Goal: Information Seeking & Learning: Learn about a topic

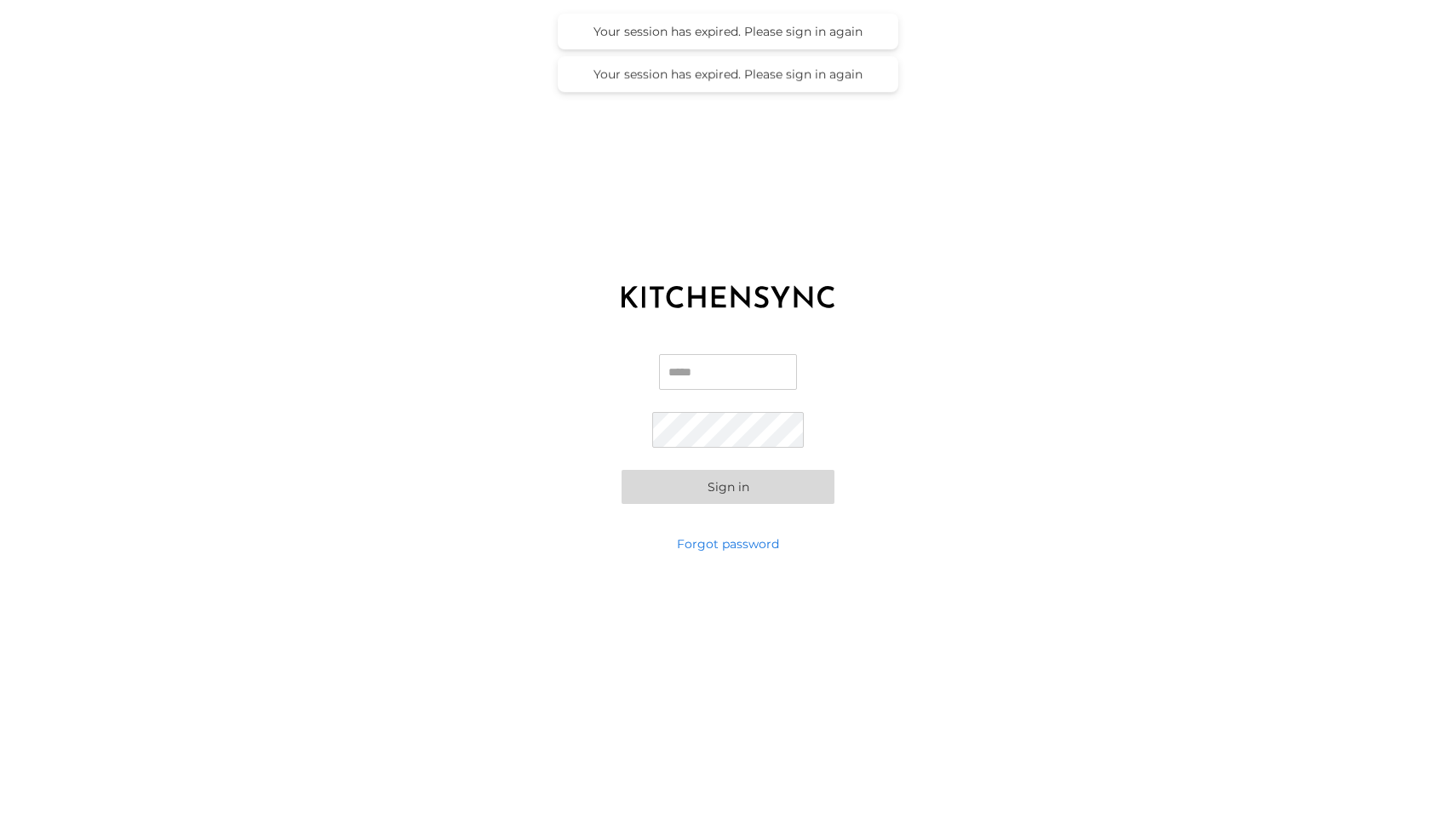
click at [695, 386] on input "Email" at bounding box center [728, 371] width 138 height 36
type input "**********"
click at [720, 478] on button "Sign in" at bounding box center [728, 486] width 213 height 34
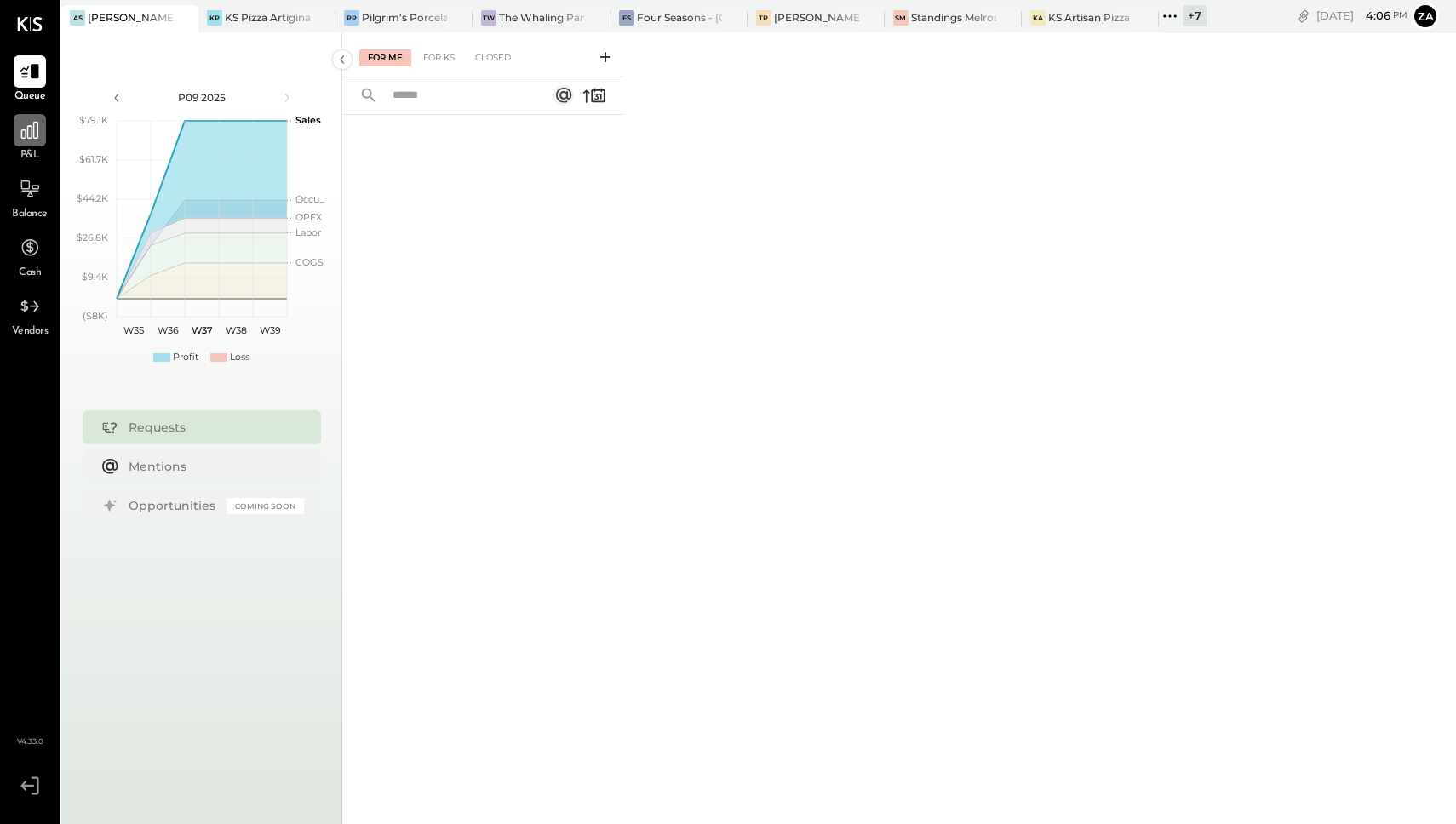
click at [27, 131] on icon at bounding box center [29, 130] width 22 height 22
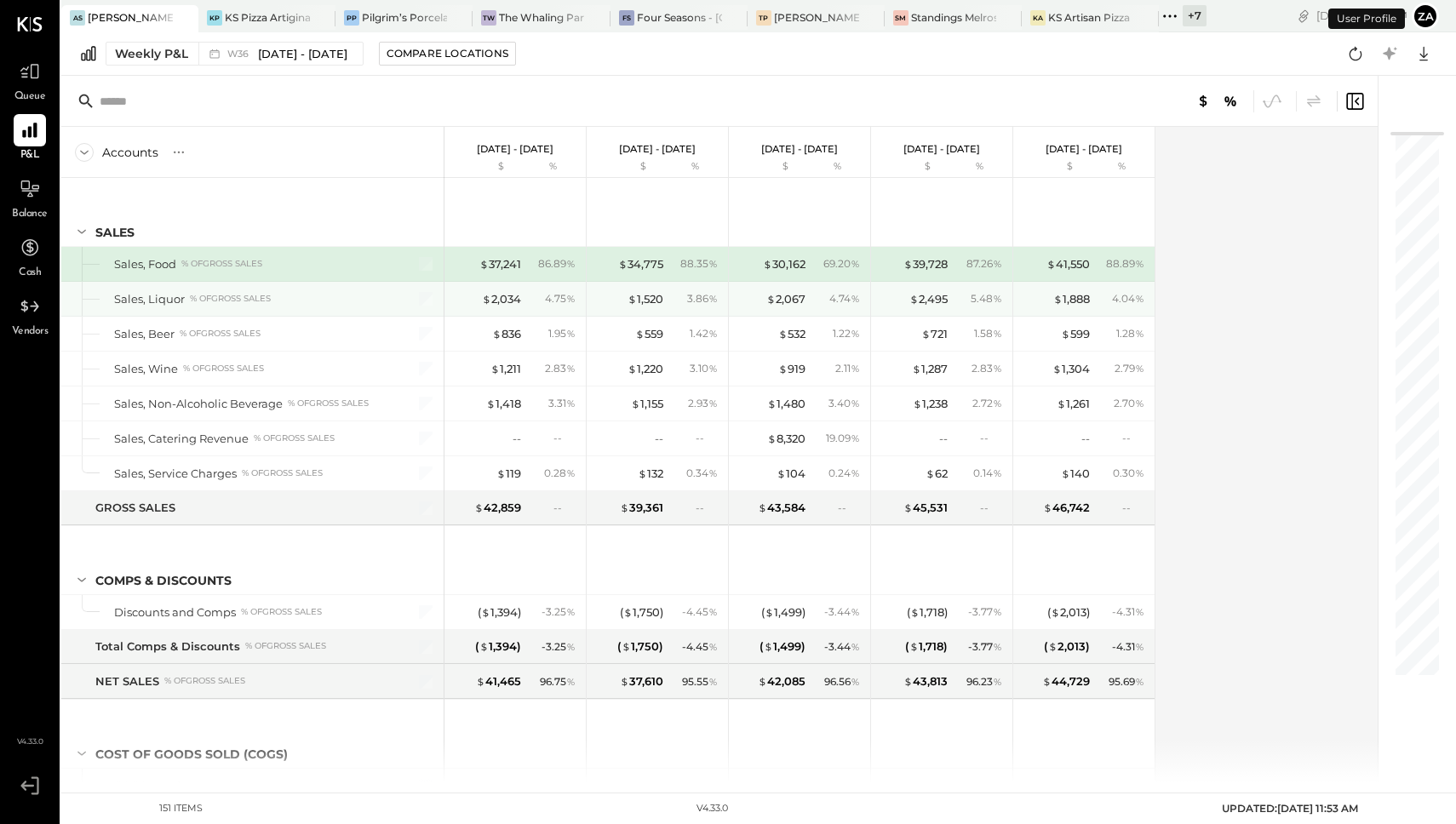
click at [651, 289] on div "$ 1,520 3.86 %" at bounding box center [659, 298] width 127 height 34
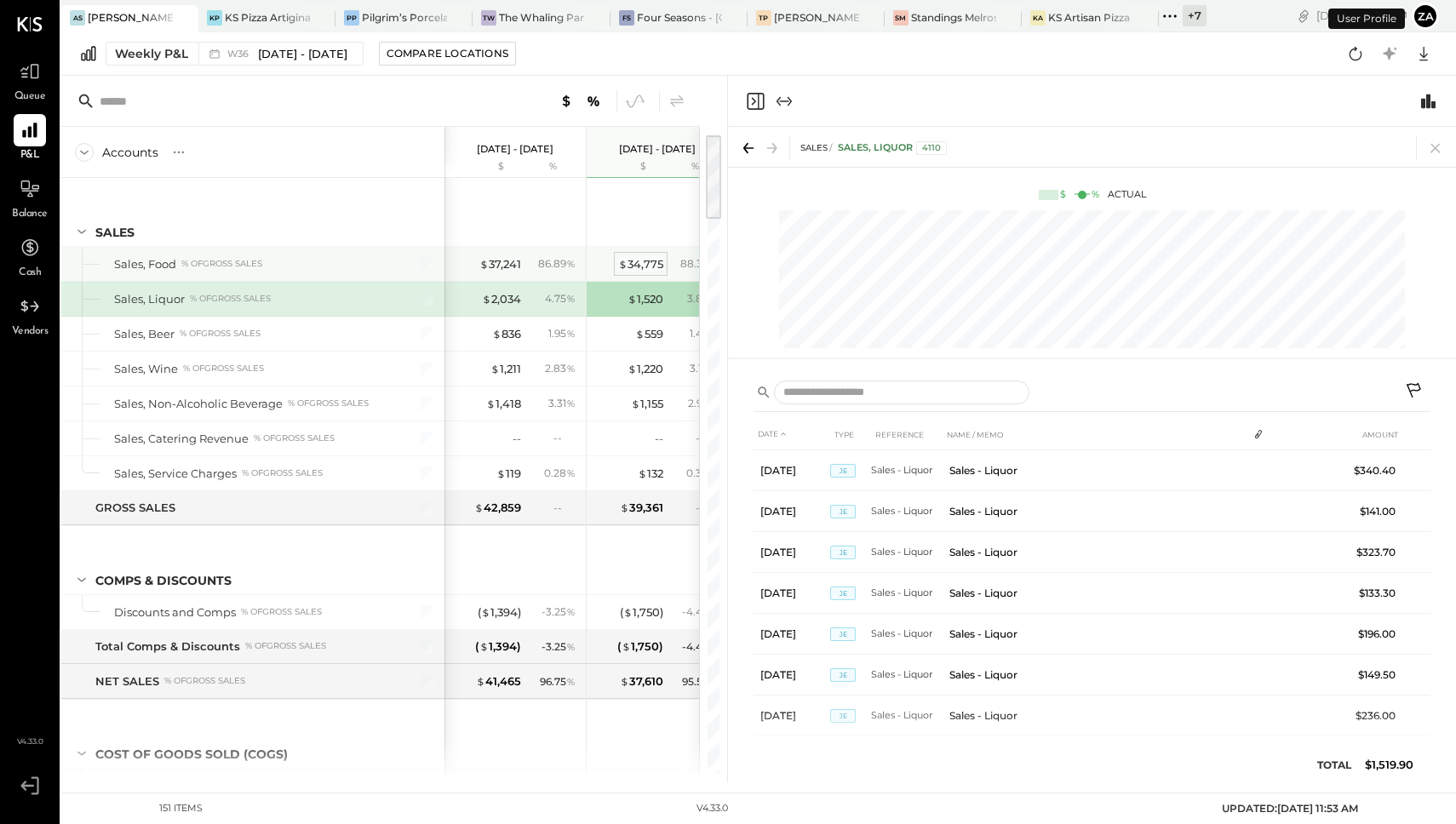
click at [648, 272] on div "$ 34,775 88.35 %" at bounding box center [659, 263] width 127 height 34
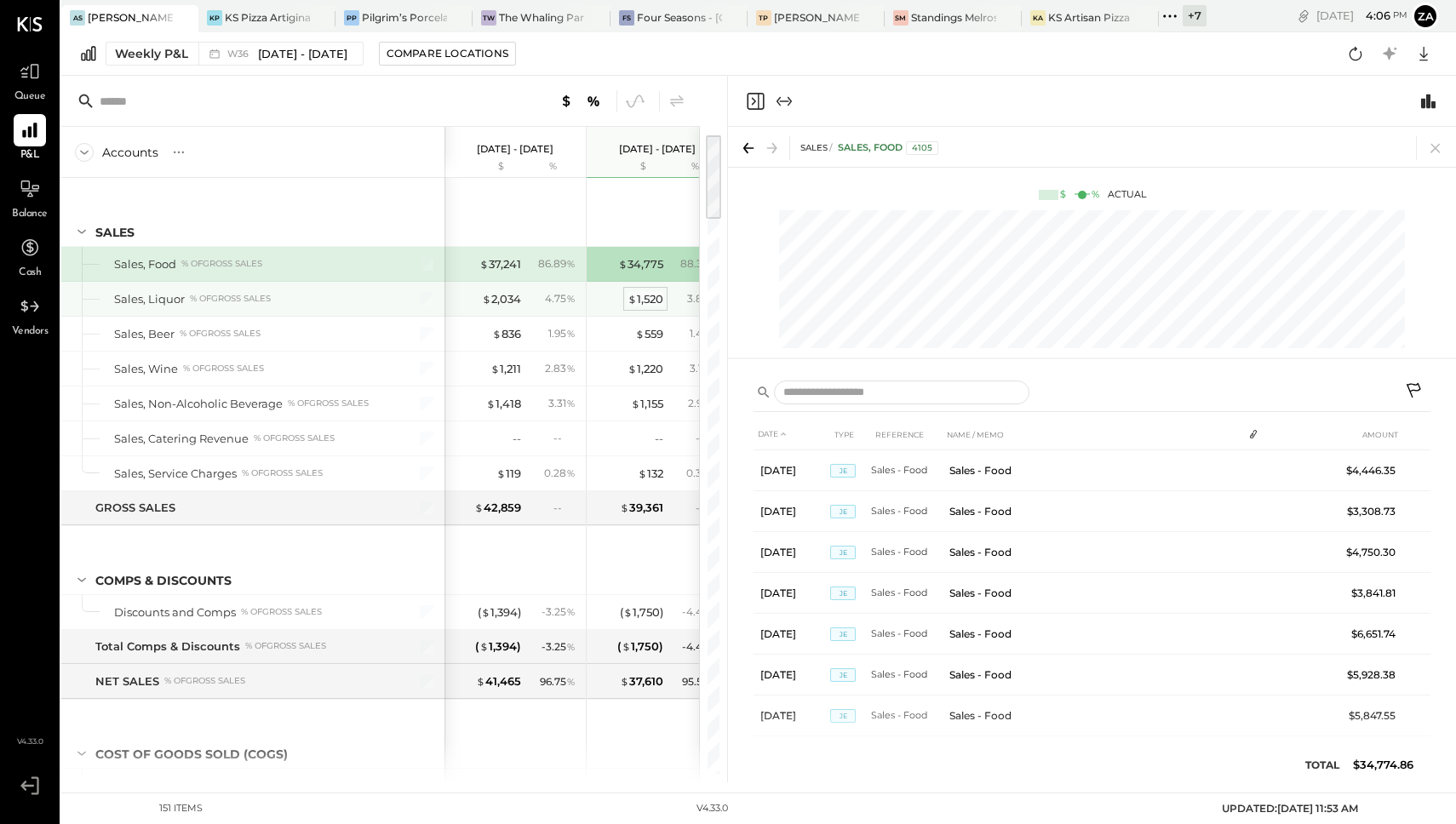
click at [643, 294] on div "$ 1,520" at bounding box center [646, 299] width 36 height 16
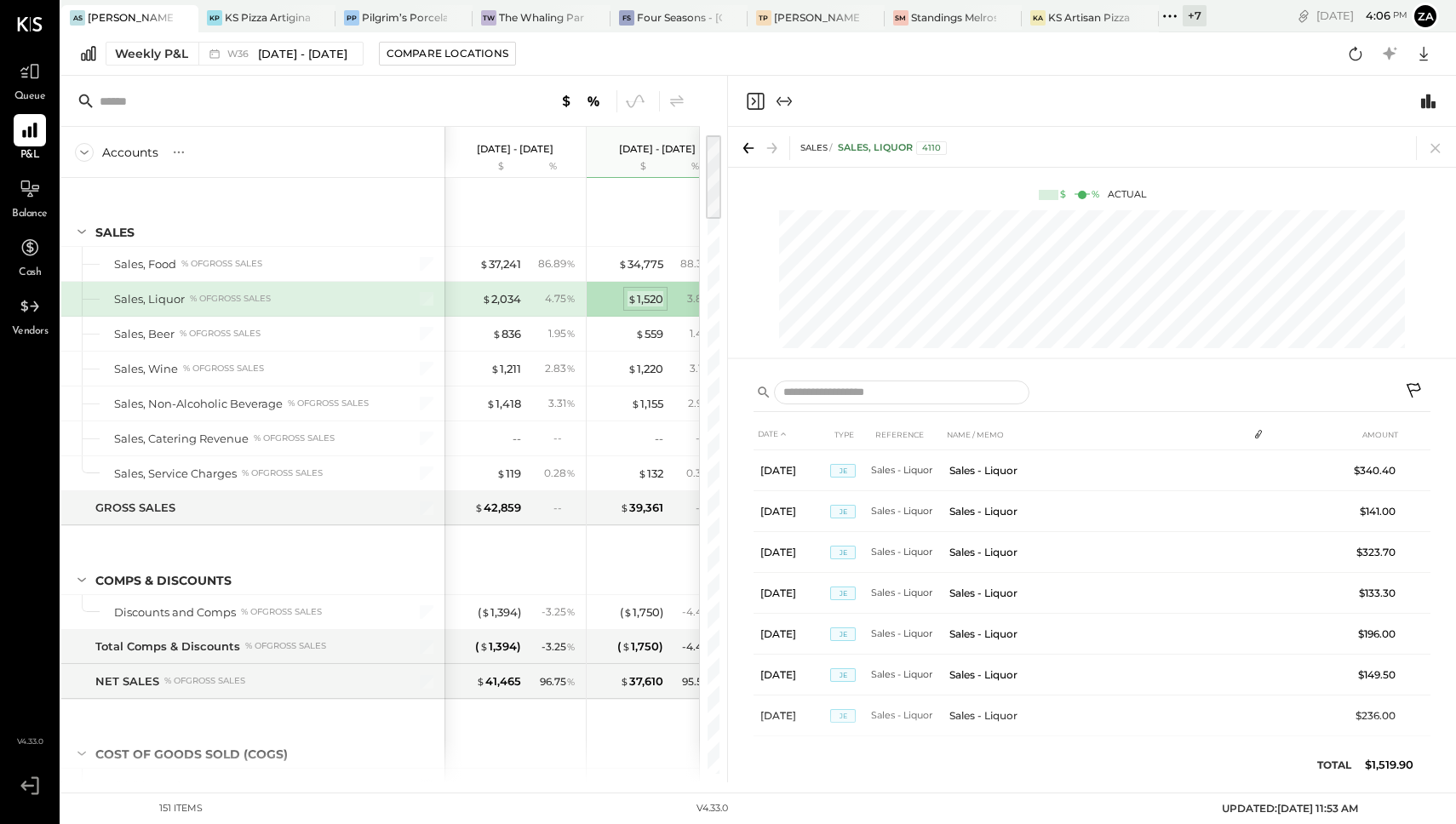
click at [641, 303] on div "$ 1,520" at bounding box center [646, 299] width 36 height 16
click at [658, 339] on div "$ 559" at bounding box center [649, 334] width 28 height 16
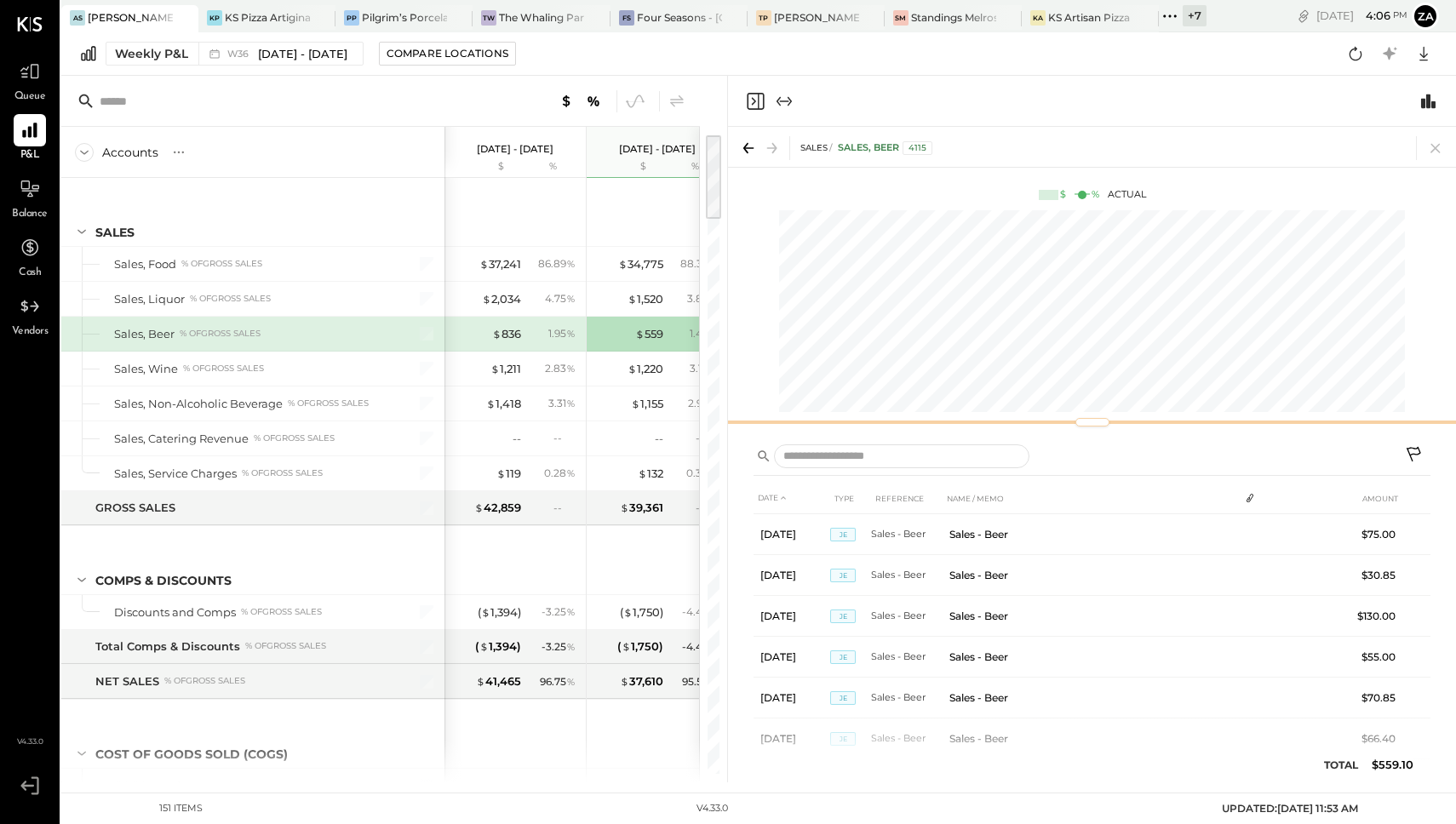
drag, startPoint x: 894, startPoint y: 359, endPoint x: 899, endPoint y: 427, distance: 68.2
click at [899, 426] on div at bounding box center [1092, 422] width 728 height 7
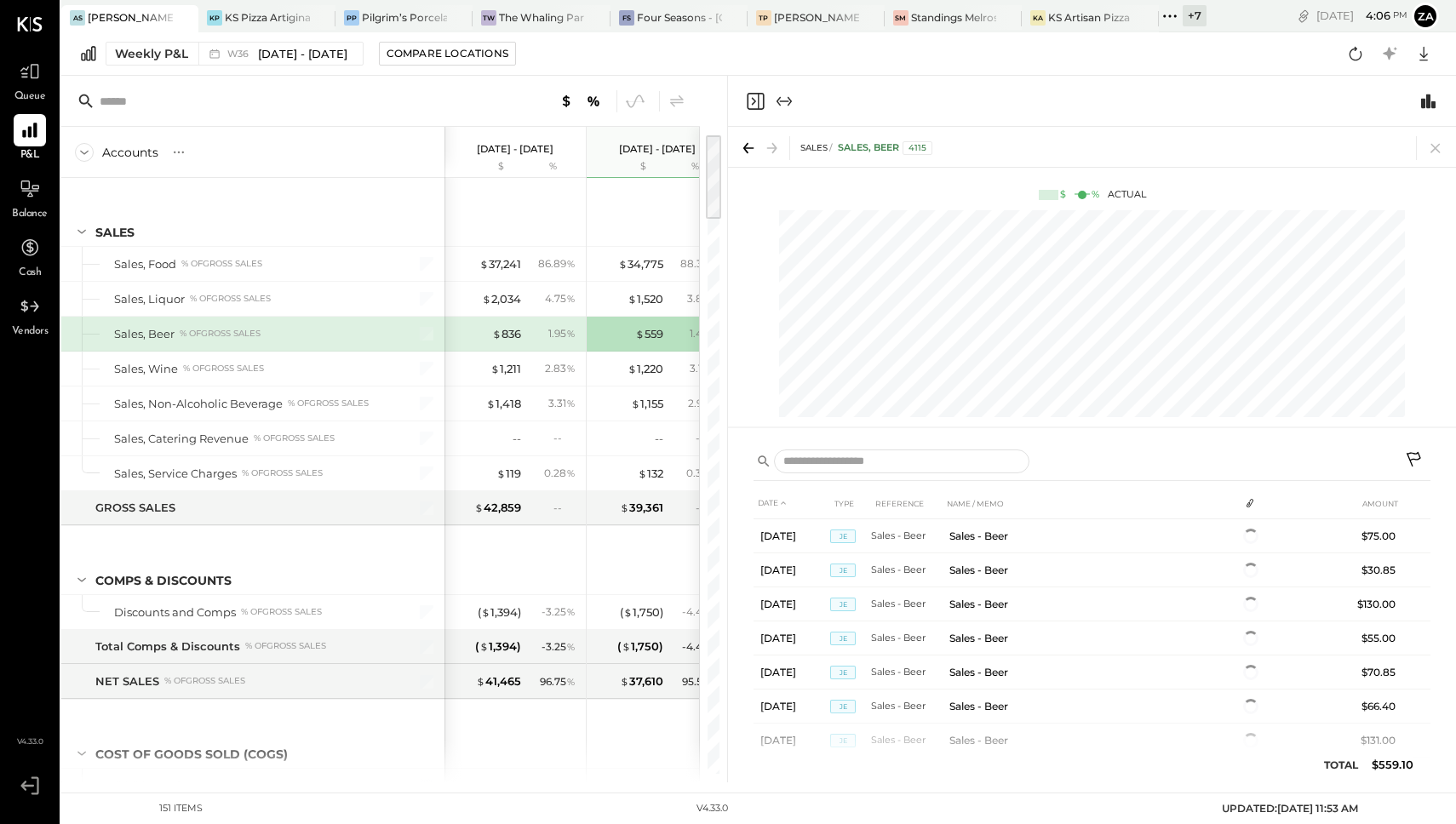
click at [1082, 432] on div "SALES Sales, Beer 4115 $ % Actual" at bounding box center [1092, 283] width 728 height 311
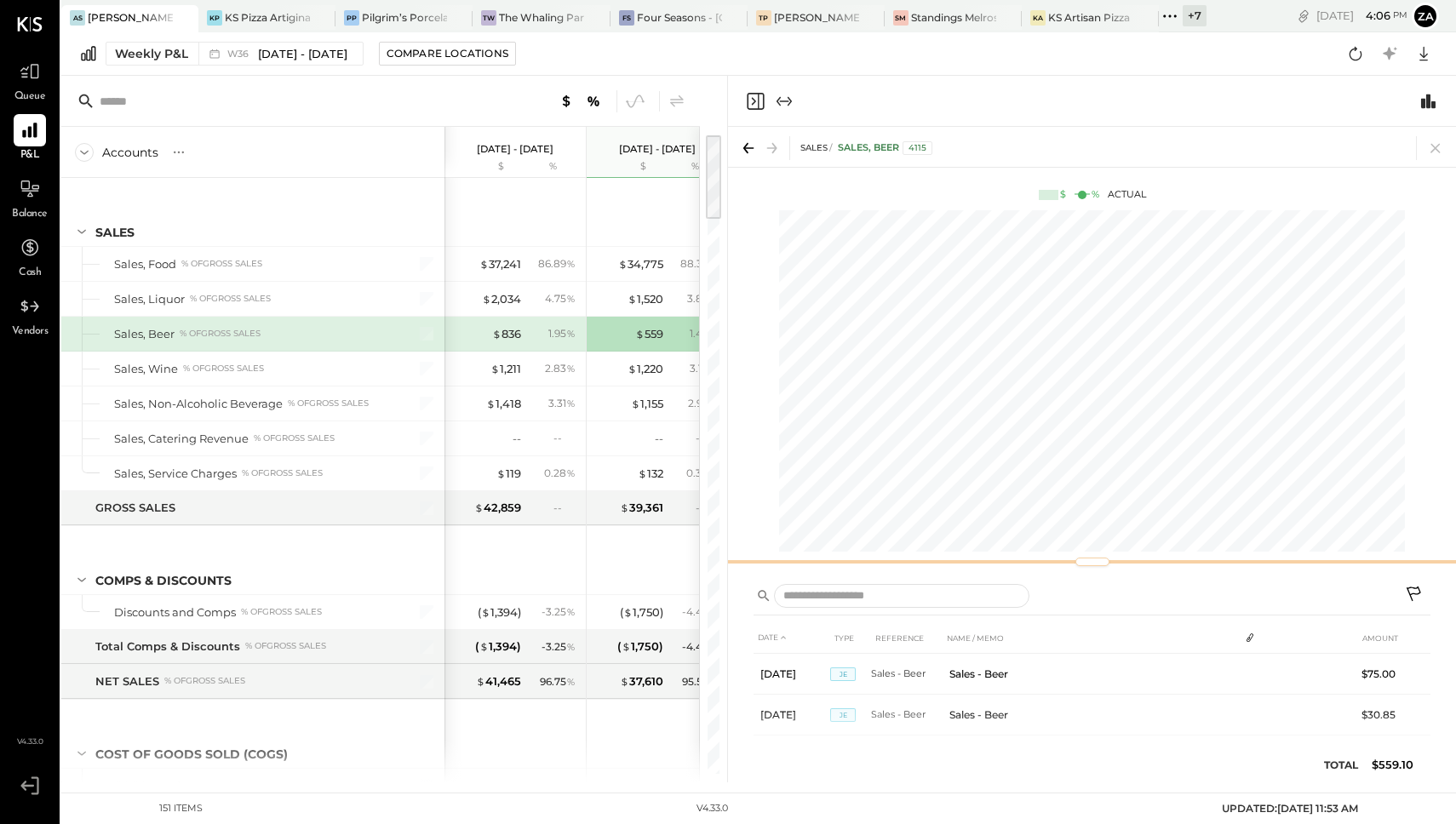
drag, startPoint x: 1090, startPoint y: 425, endPoint x: 1090, endPoint y: 560, distance: 135.0
click at [1090, 560] on div at bounding box center [1092, 562] width 34 height 9
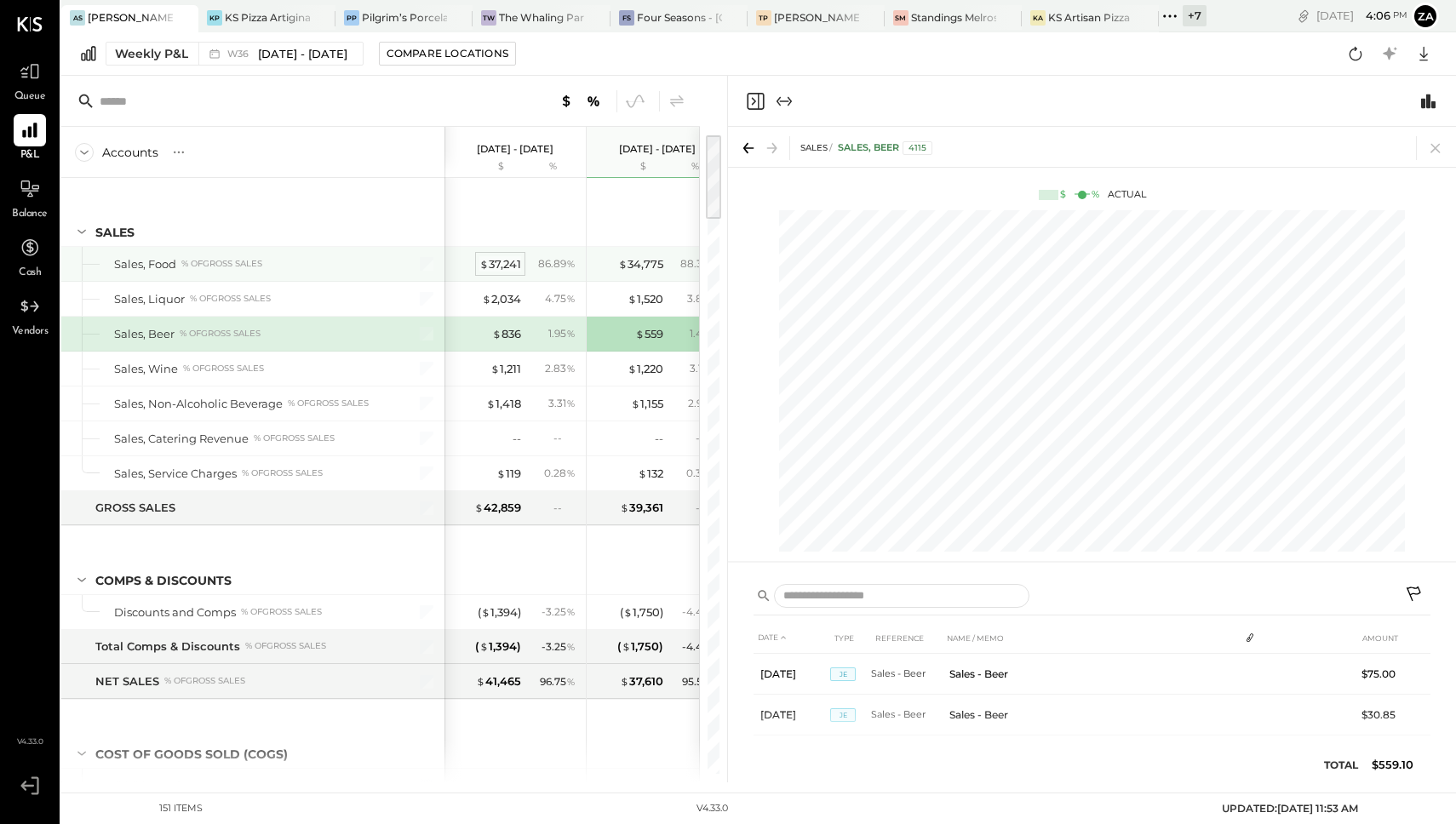
click at [519, 266] on div "$ 37,241" at bounding box center [500, 264] width 41 height 16
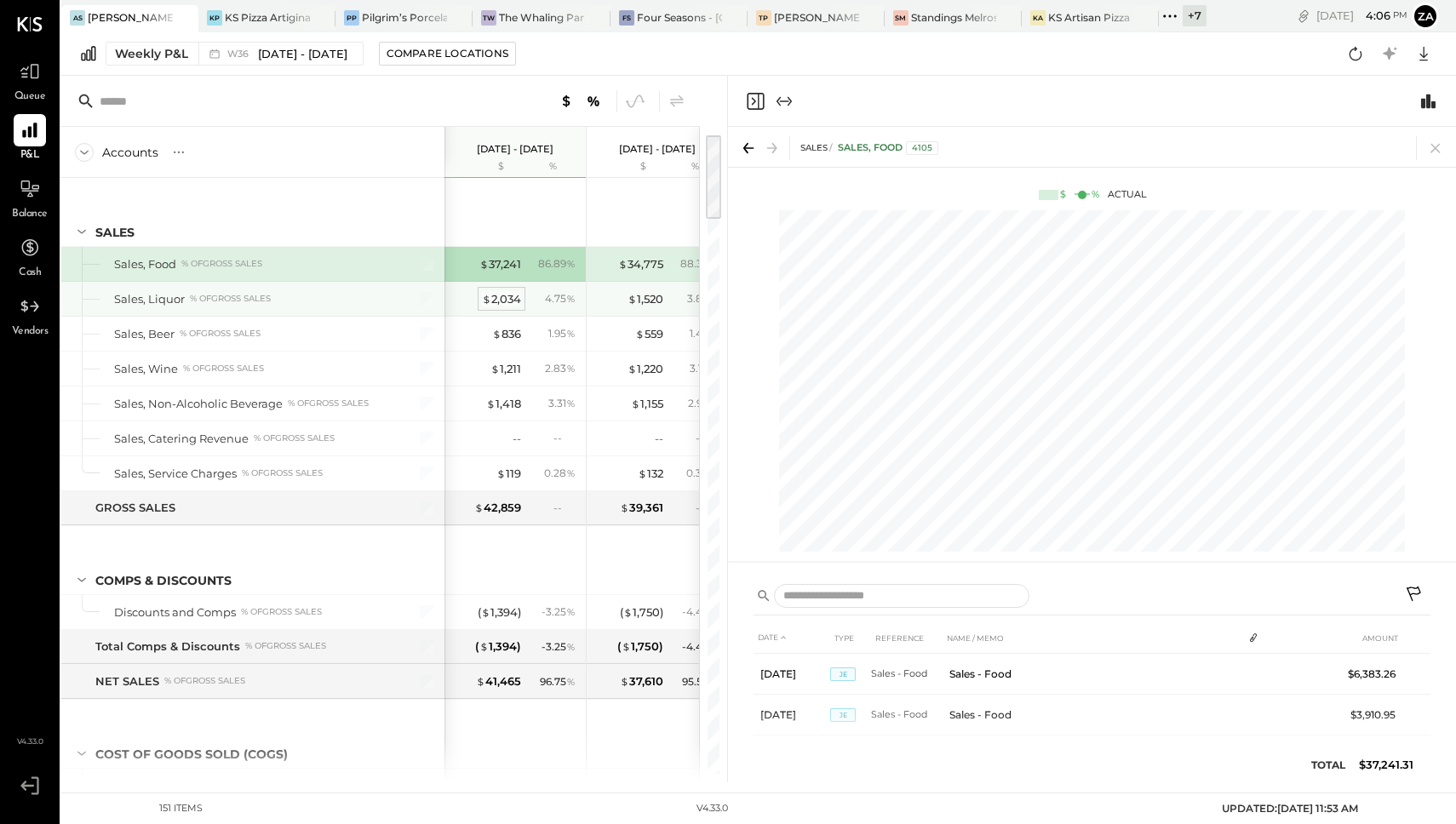
click at [519, 307] on div "$ 2,034" at bounding box center [502, 299] width 40 height 16
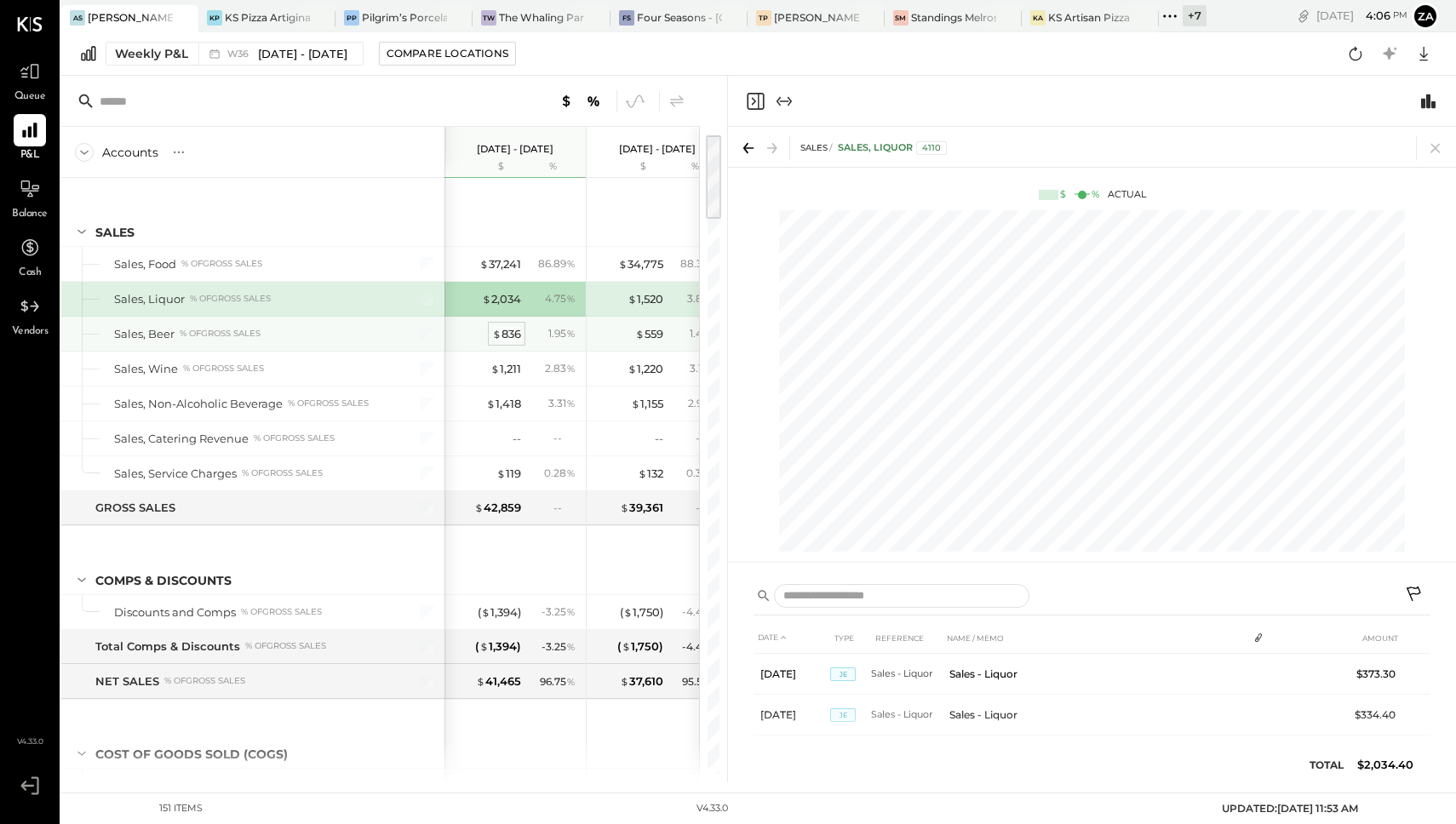
click at [514, 332] on div "$ 836" at bounding box center [507, 334] width 29 height 16
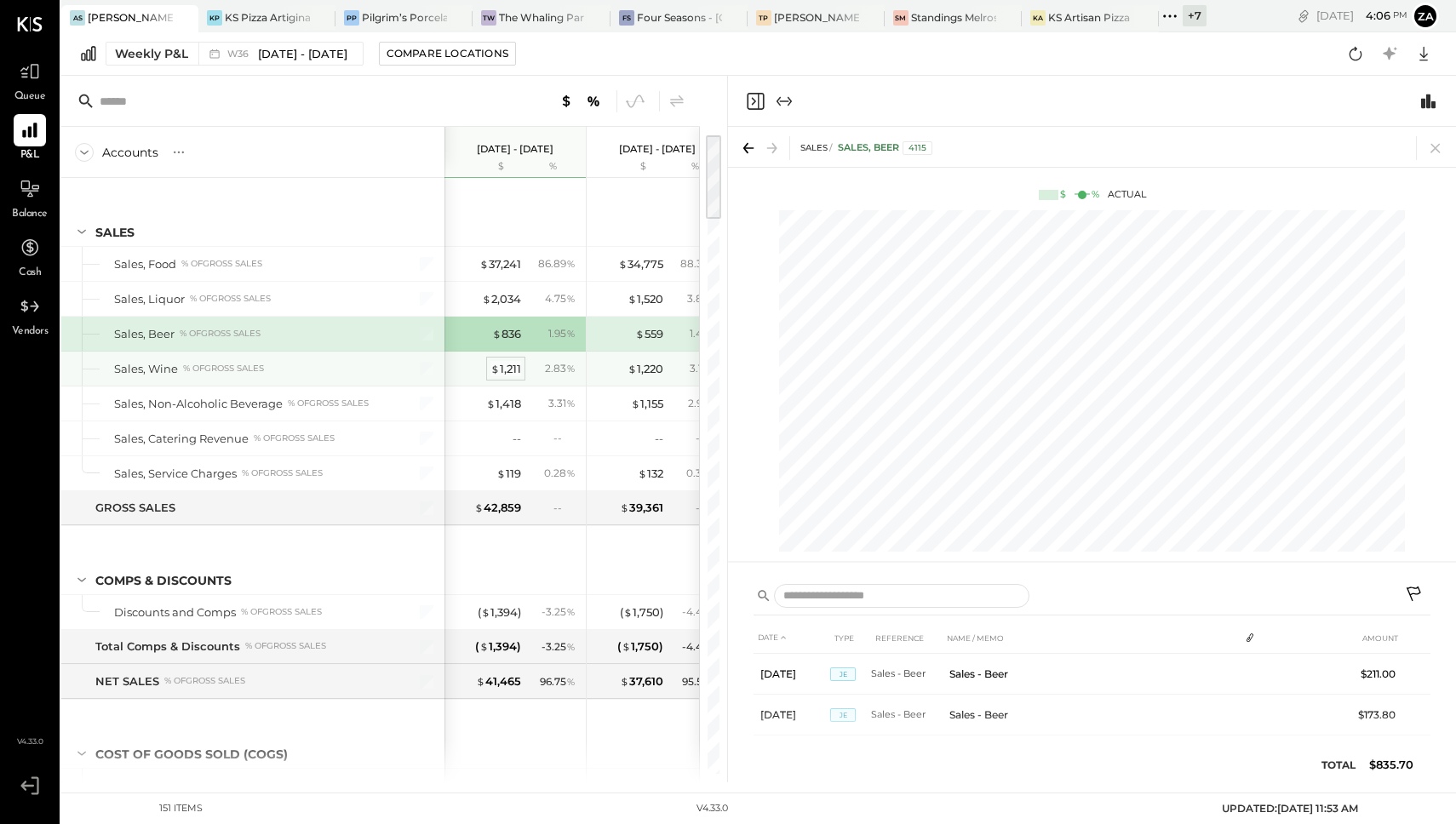
click at [516, 367] on div "$ 1,211" at bounding box center [506, 369] width 31 height 16
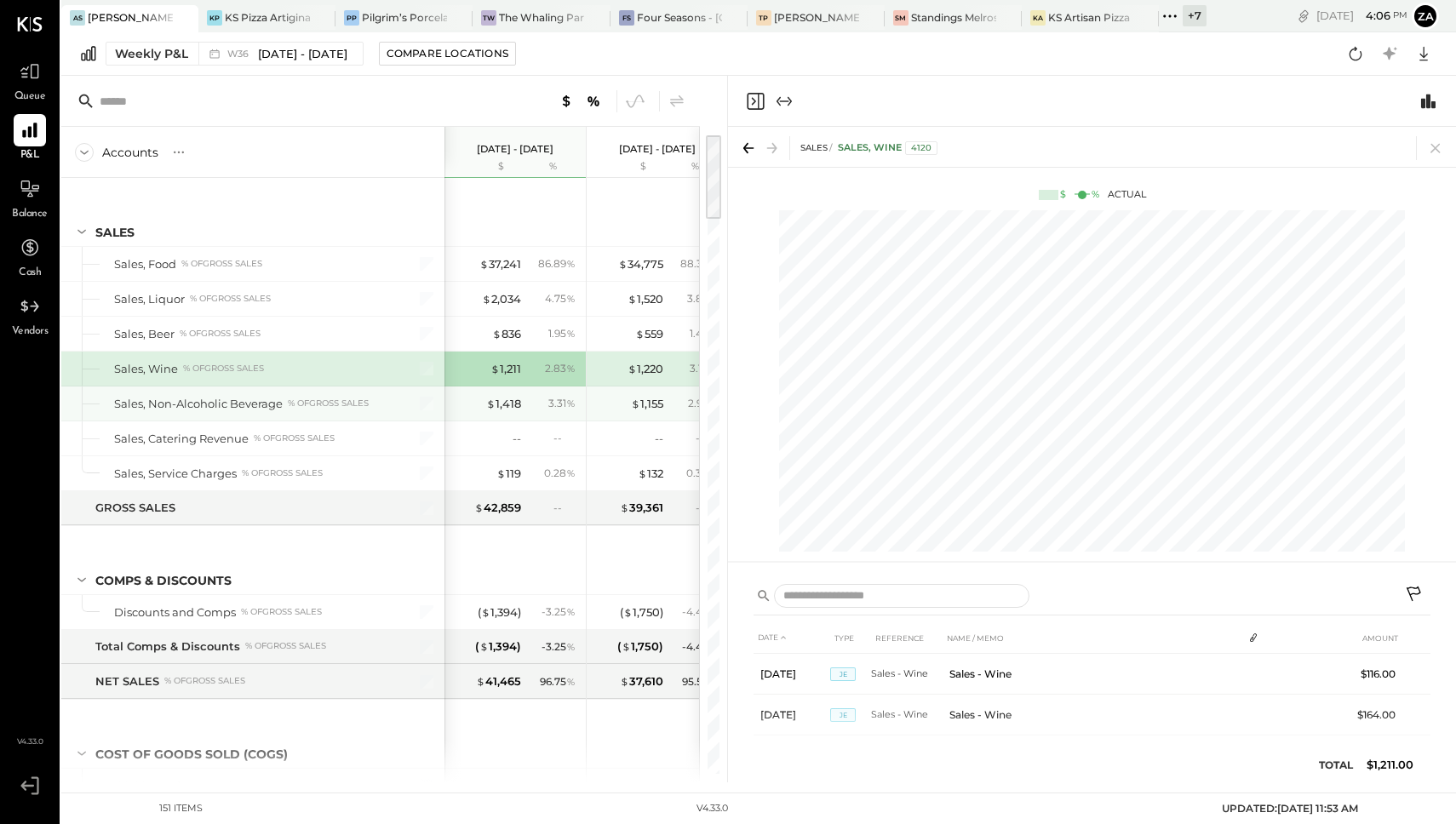
click at [529, 419] on div "$ 1,418 3.31 %" at bounding box center [517, 403] width 127 height 34
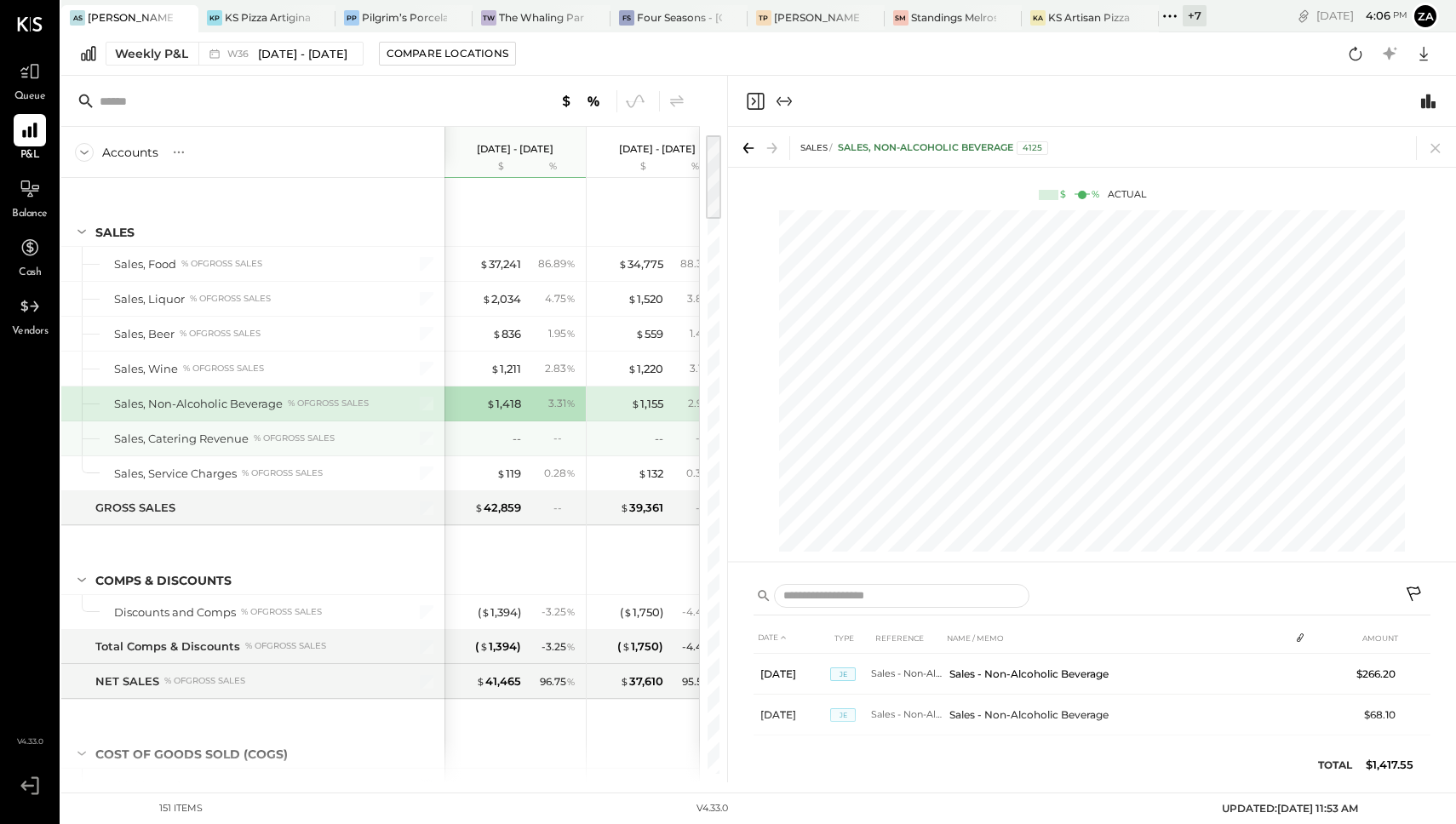
click at [534, 437] on div "--" at bounding box center [553, 438] width 55 height 14
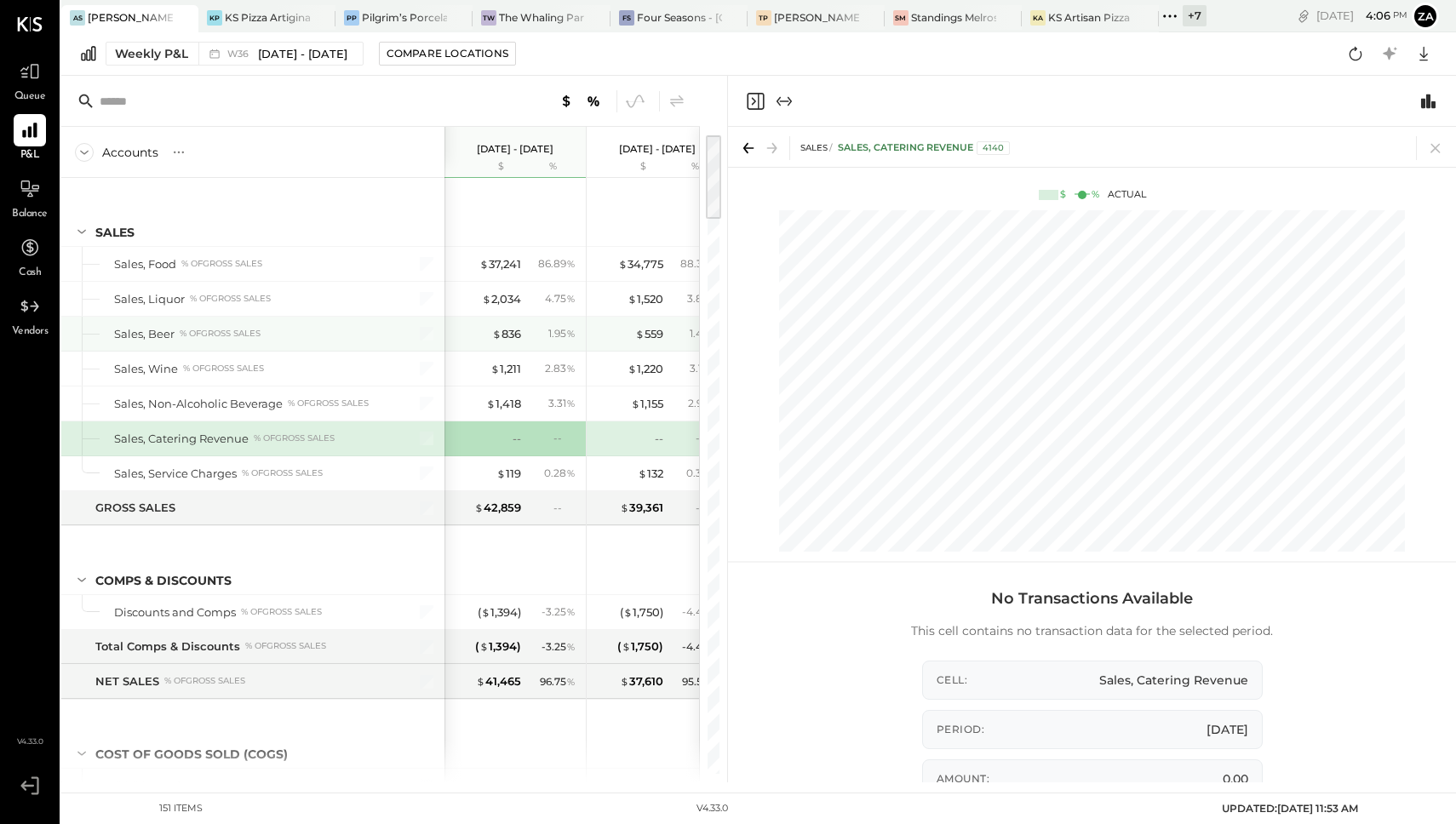
click at [525, 345] on div "$ 836 1.95 %" at bounding box center [517, 333] width 127 height 34
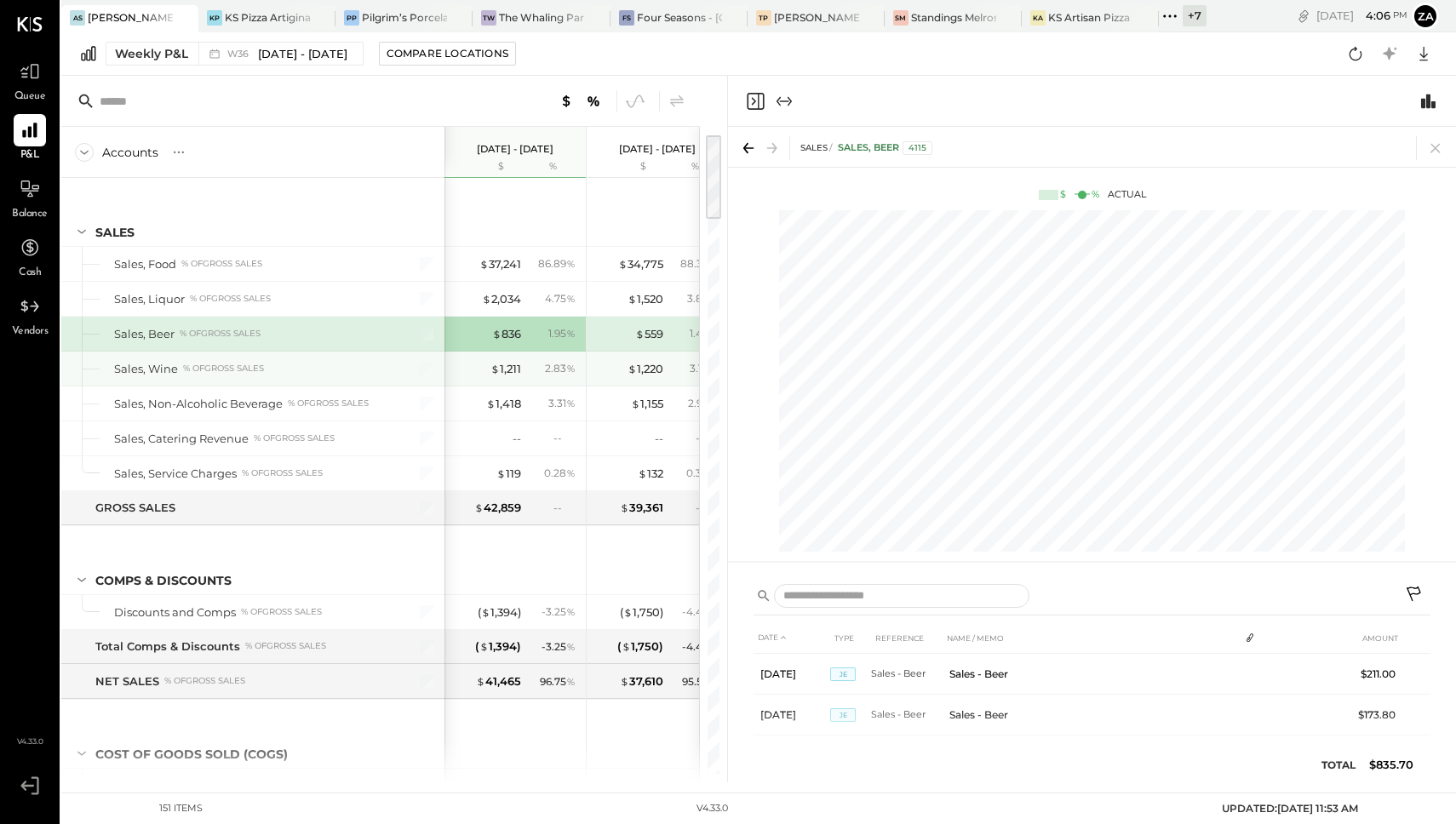
click at [525, 364] on div "$ 1,211 2.83 %" at bounding box center [517, 369] width 127 height 34
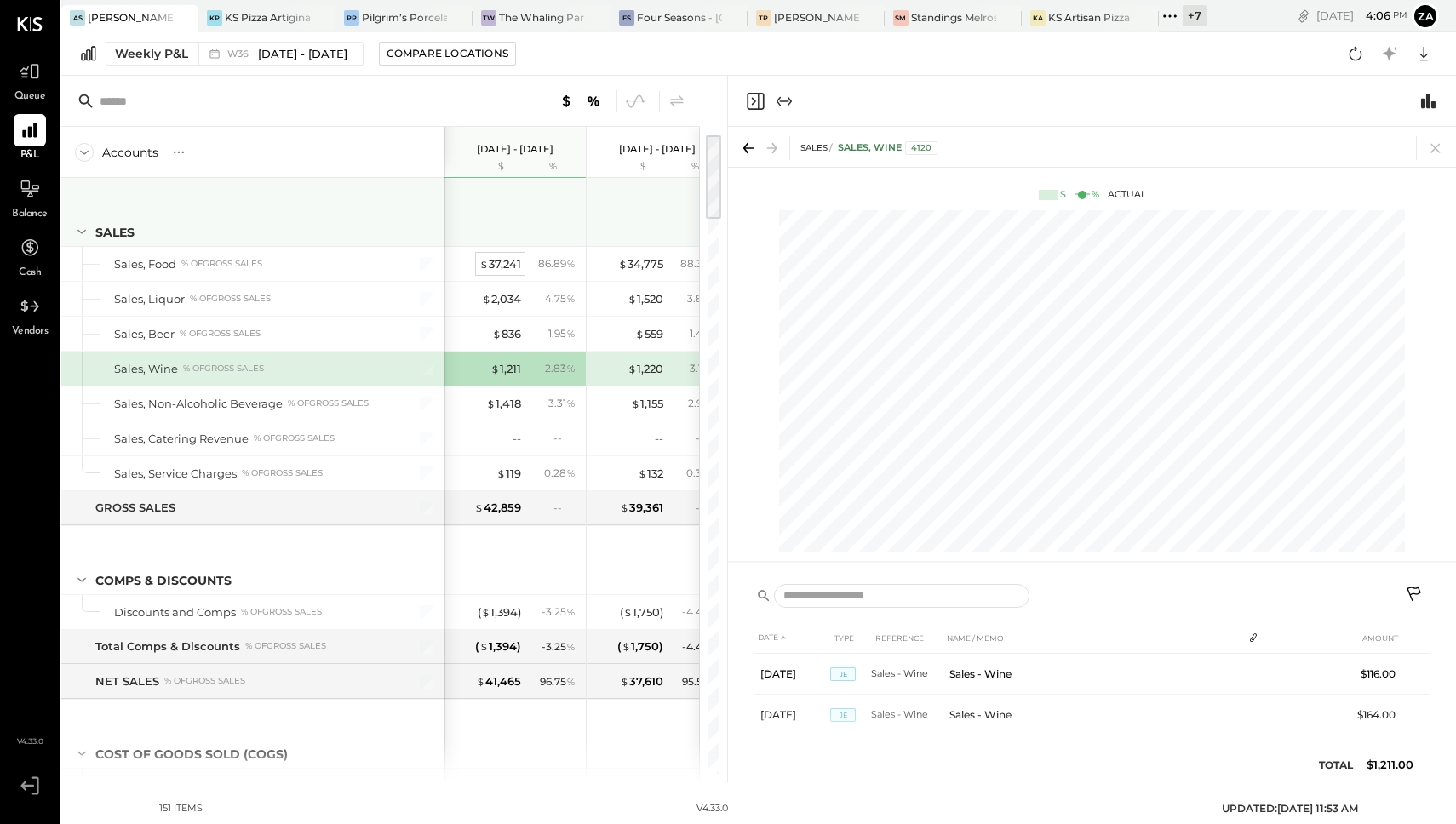
click at [519, 257] on div "$ 37,241" at bounding box center [500, 264] width 41 height 16
